Goal: Find specific page/section: Find specific page/section

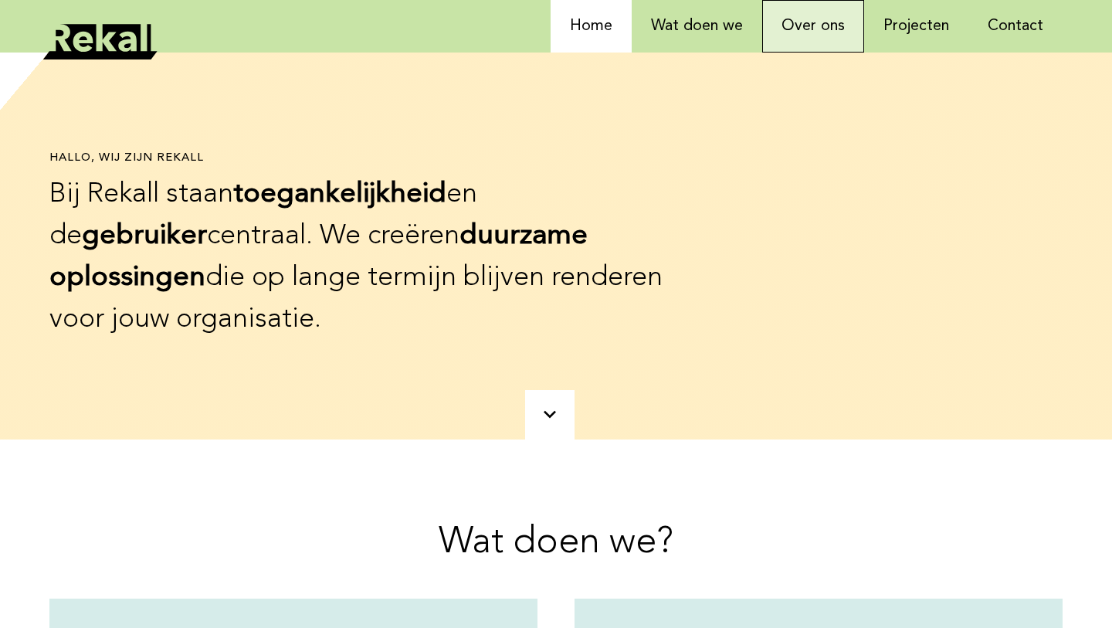
click at [816, 25] on link "Over ons" at bounding box center [813, 26] width 102 height 53
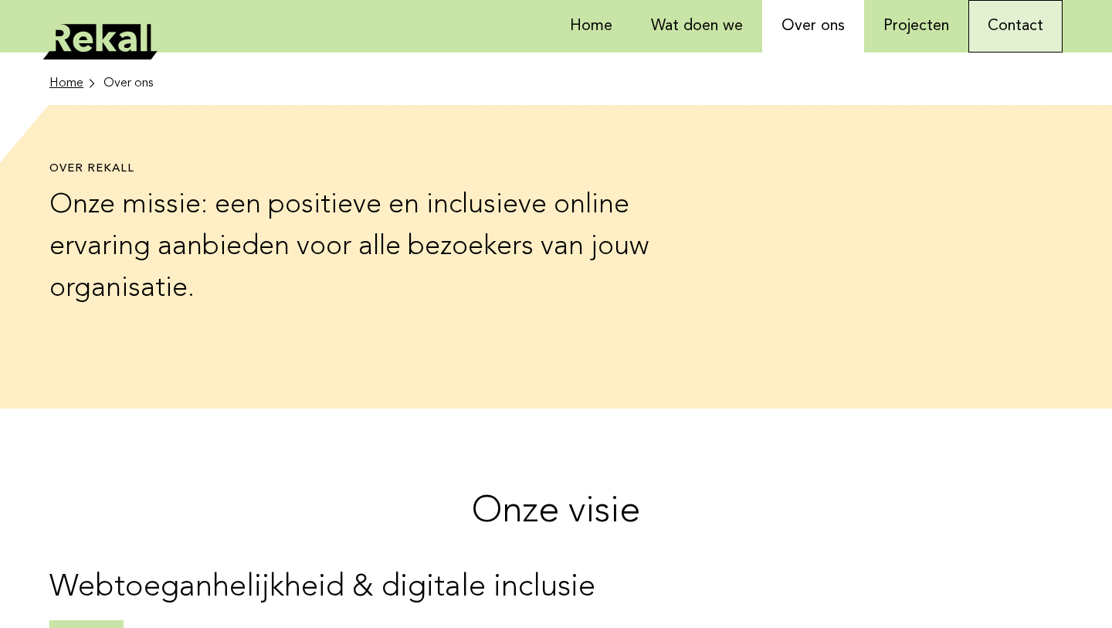
click at [1022, 19] on link "Contact" at bounding box center [1016, 26] width 94 height 53
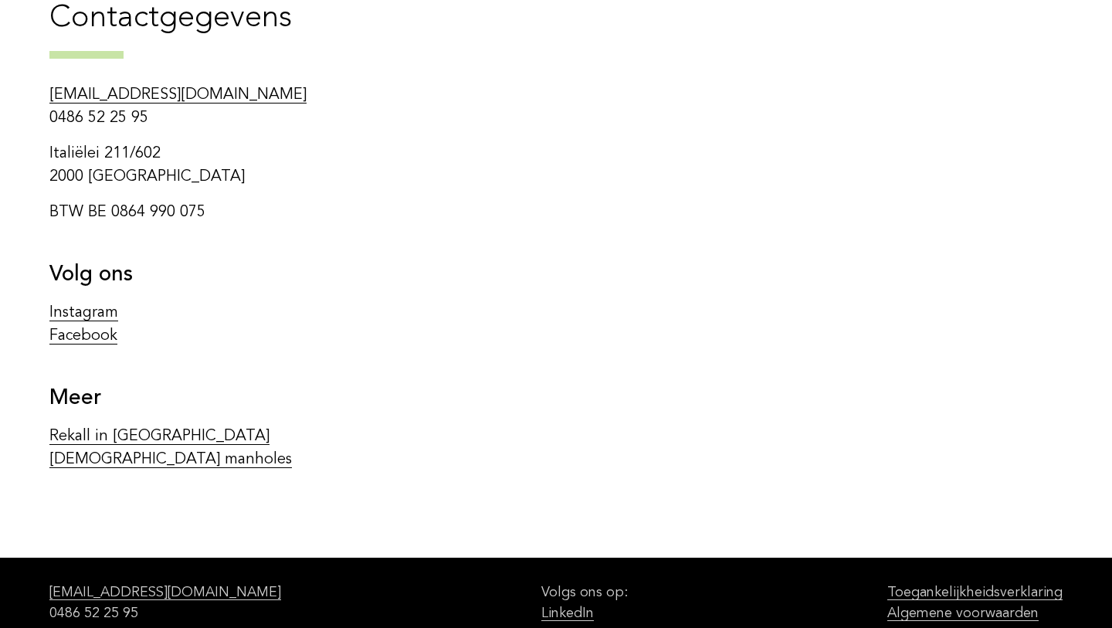
scroll to position [633, 0]
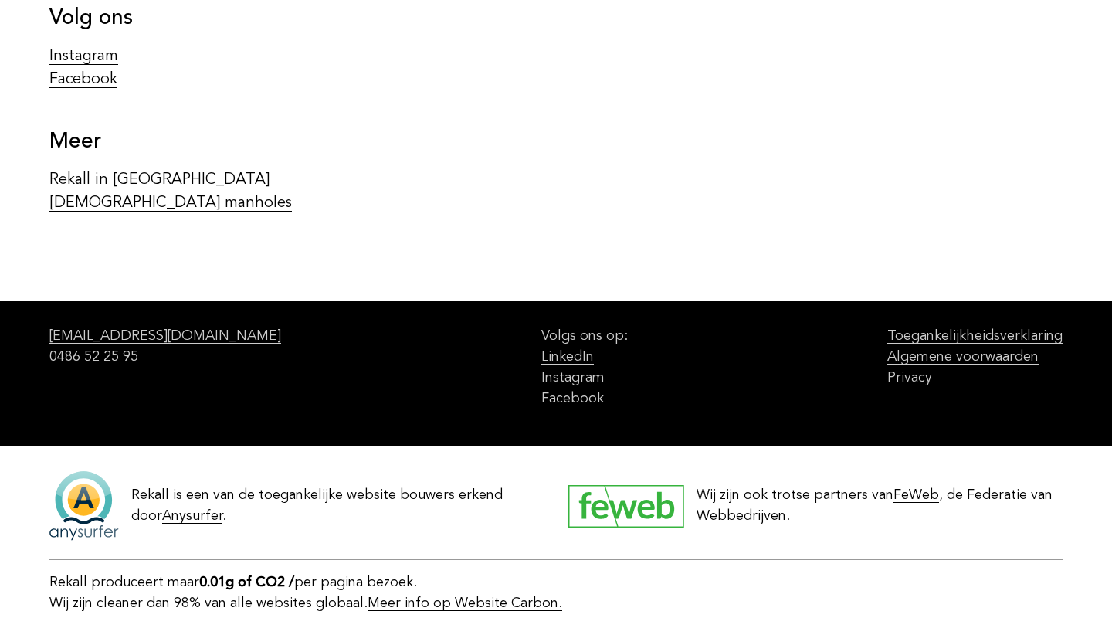
click at [157, 212] on p "Rekall in Japan Japanese manholes" at bounding box center [345, 191] width 593 height 46
click at [157, 204] on link "Japanese manholes" at bounding box center [170, 202] width 243 height 15
